Goal: Browse casually

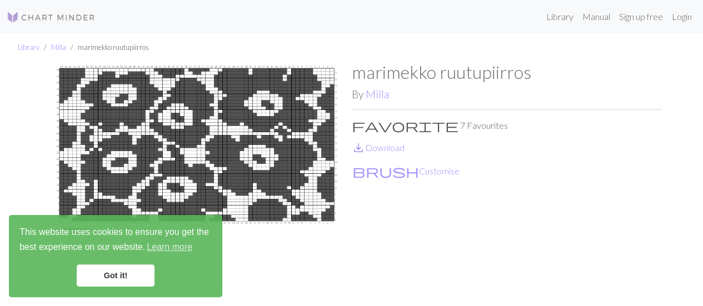
click at [140, 272] on link "Got it!" at bounding box center [116, 275] width 78 height 22
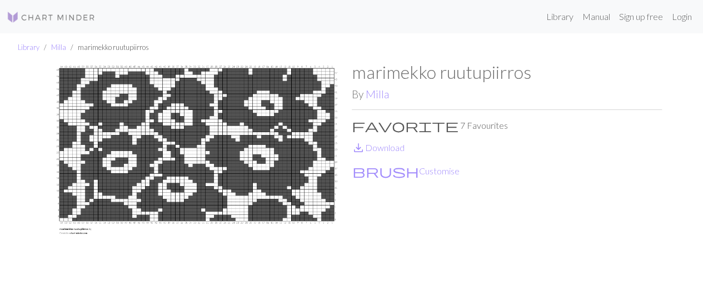
click at [217, 125] on img at bounding box center [197, 184] width 310 height 245
click at [211, 132] on img at bounding box center [197, 184] width 310 height 245
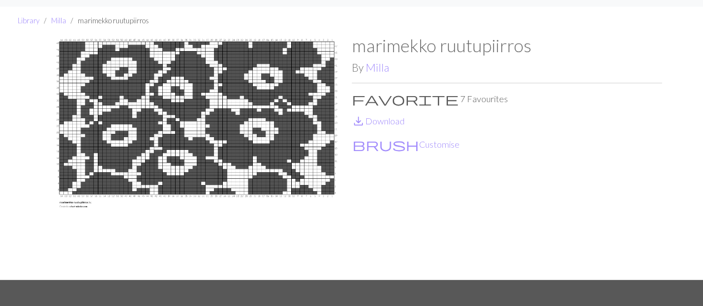
scroll to position [27, 0]
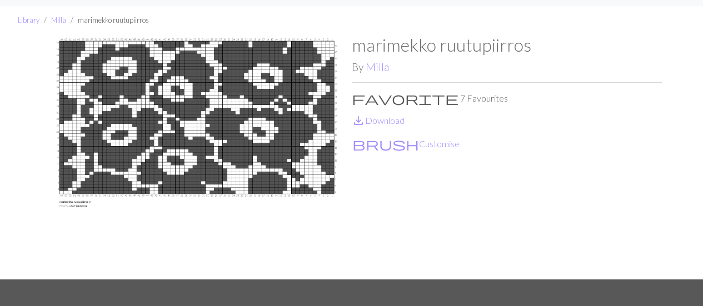
click at [236, 131] on img at bounding box center [197, 156] width 310 height 245
drag, startPoint x: 209, startPoint y: 130, endPoint x: 148, endPoint y: 80, distance: 79.4
click at [148, 80] on img at bounding box center [197, 156] width 310 height 245
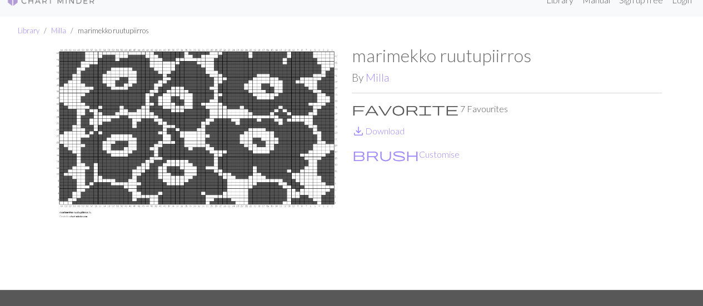
scroll to position [14, 0]
